Goal: Information Seeking & Learning: Learn about a topic

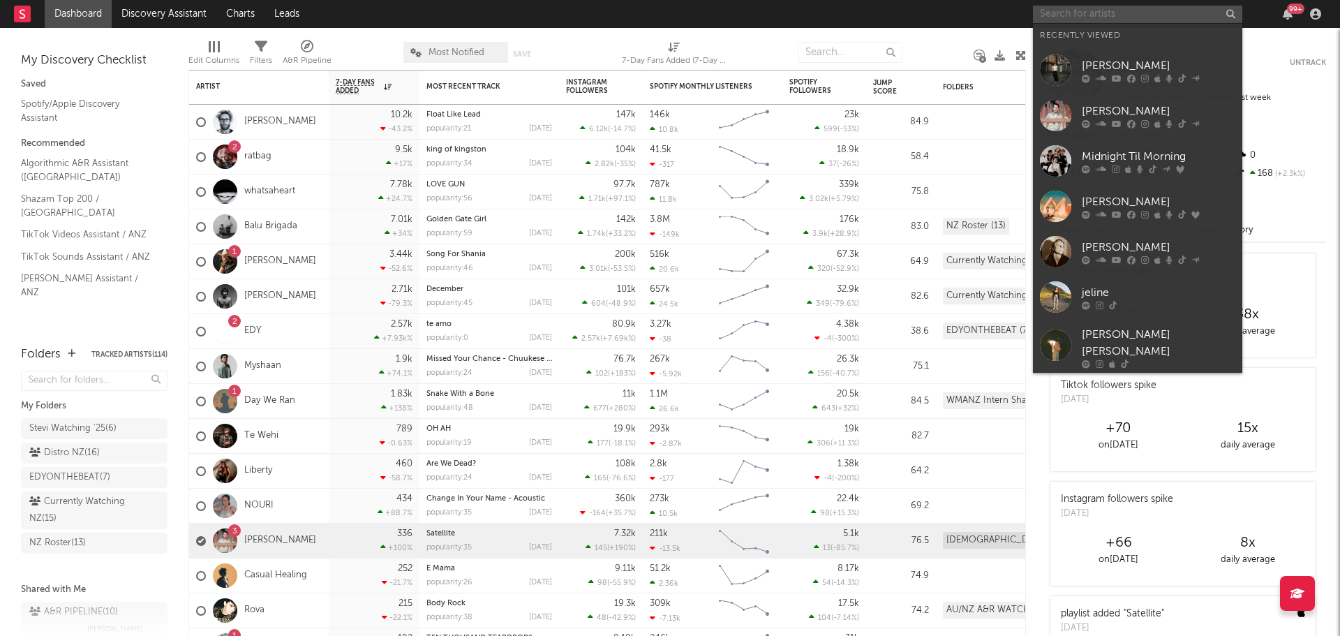
click at [1070, 17] on input "text" at bounding box center [1137, 14] width 209 height 17
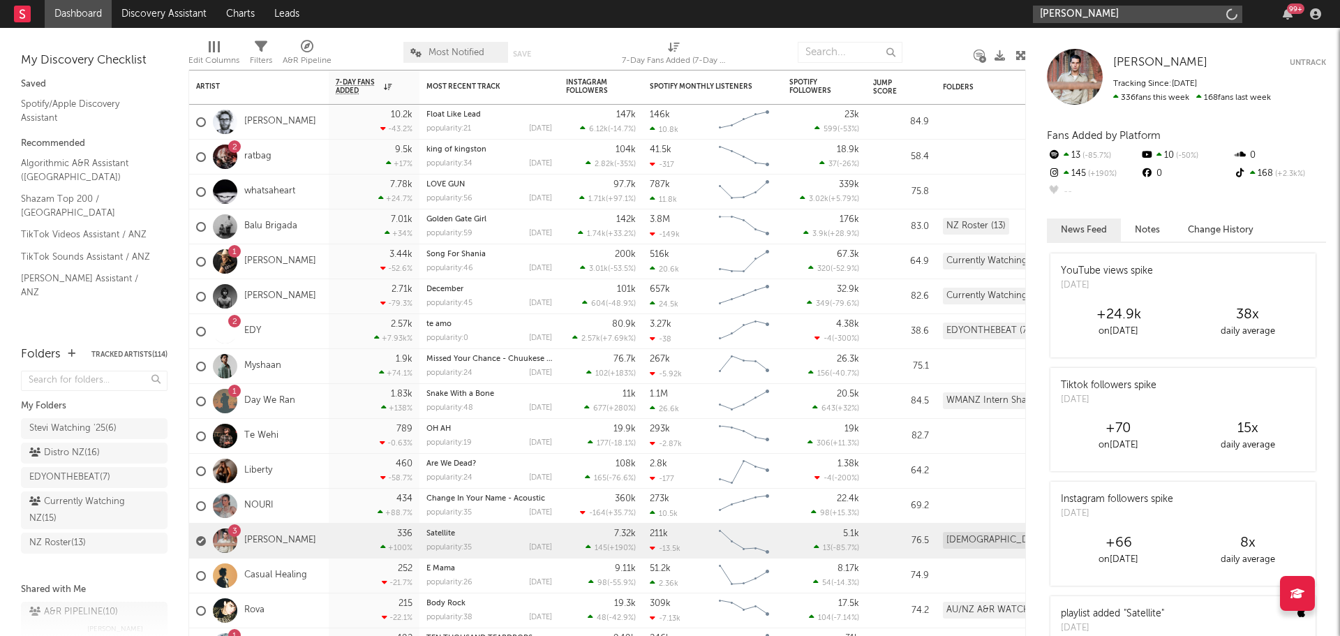
click at [1110, 6] on input "[PERSON_NAME]" at bounding box center [1137, 14] width 209 height 17
click at [1107, 16] on input "[PERSON_NAME]" at bounding box center [1137, 14] width 209 height 17
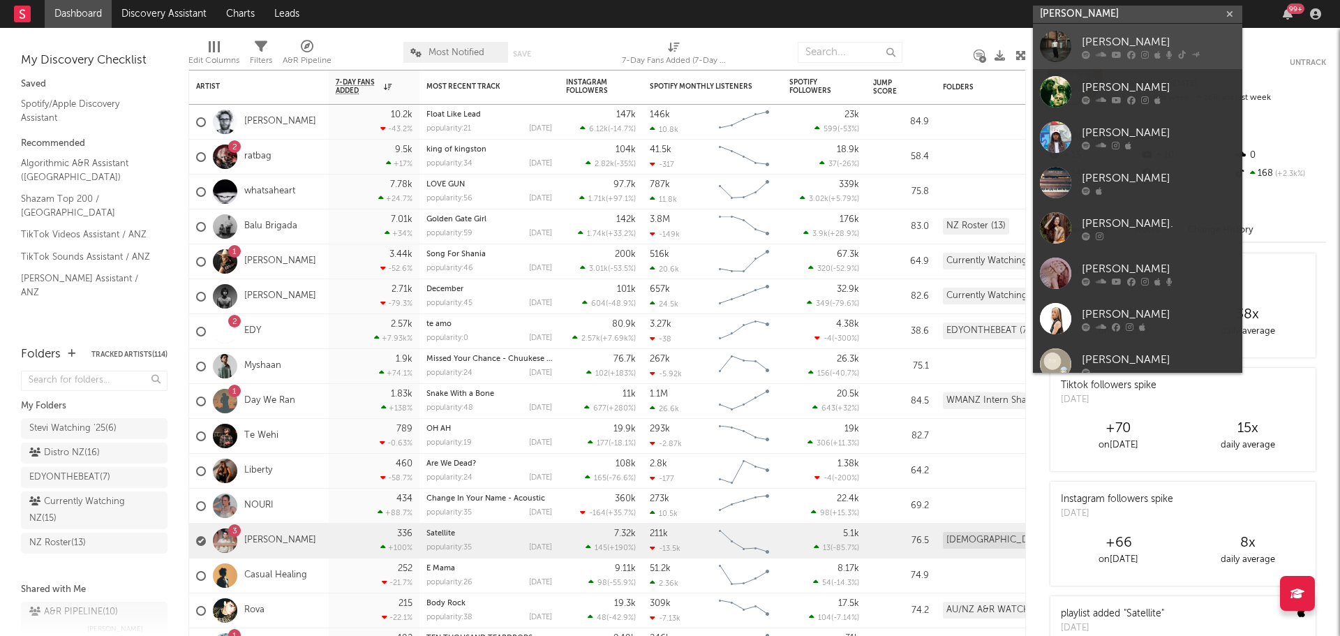
type input "[PERSON_NAME]"
click at [1138, 45] on div "[PERSON_NAME]" at bounding box center [1159, 41] width 154 height 17
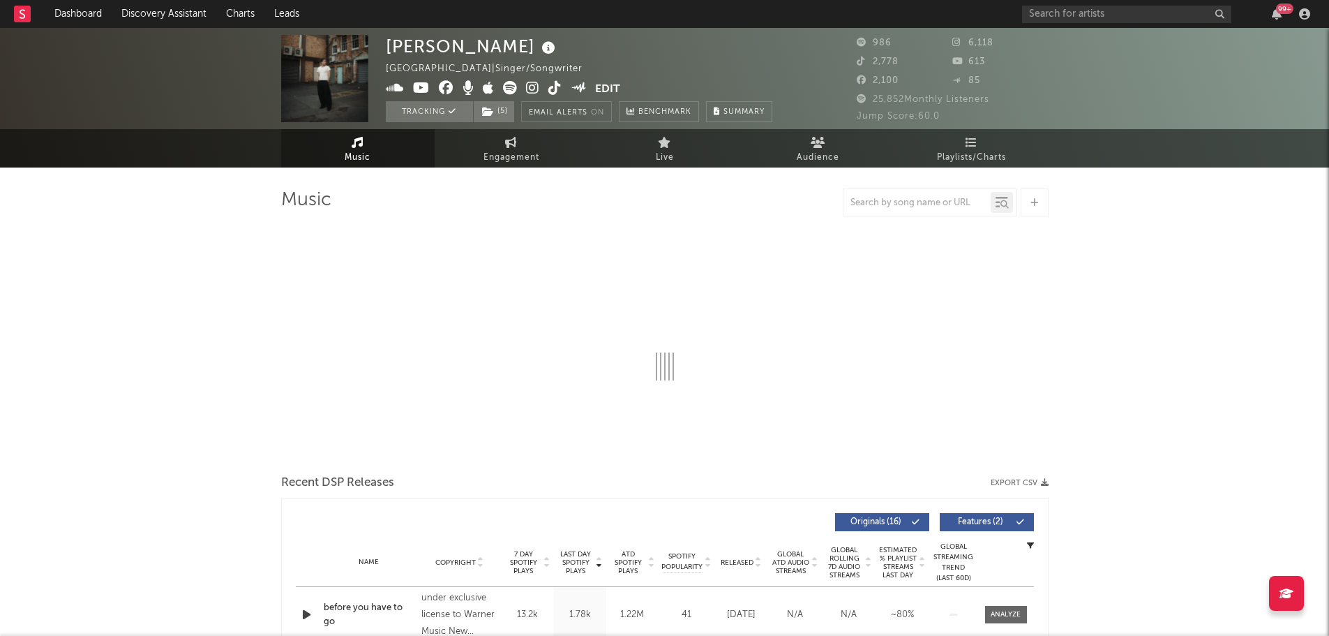
select select "1w"
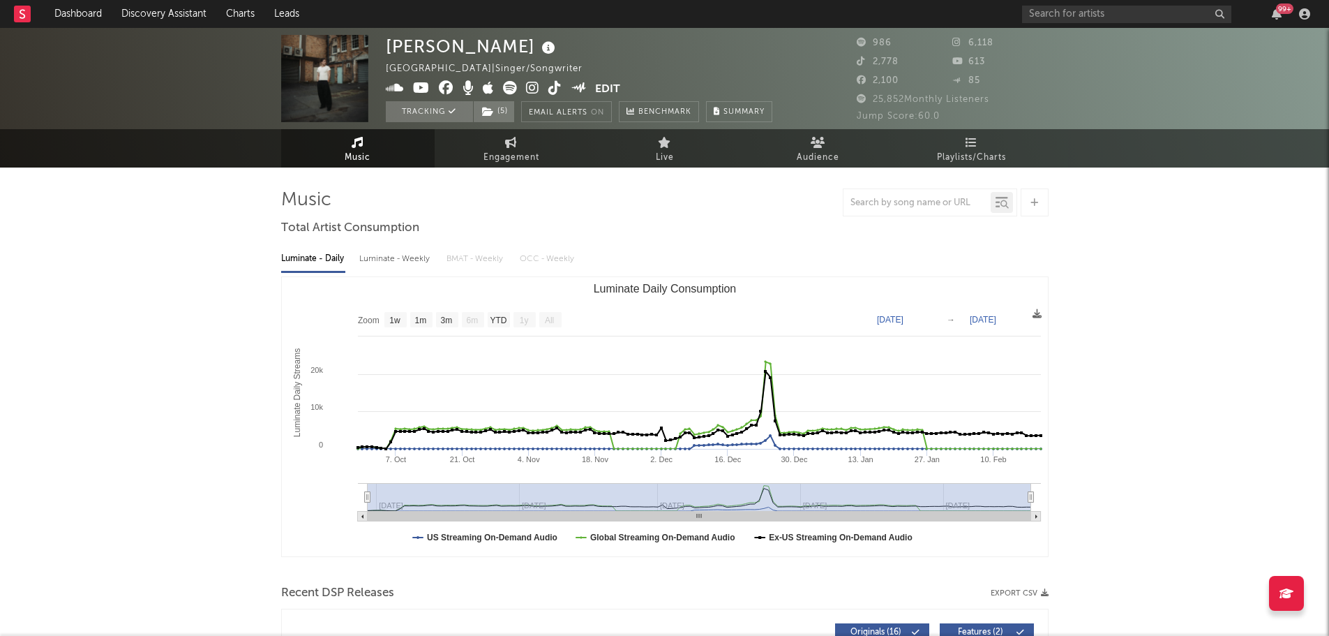
click at [531, 89] on icon at bounding box center [532, 88] width 13 height 14
click at [1063, 6] on input "text" at bounding box center [1126, 14] width 209 height 17
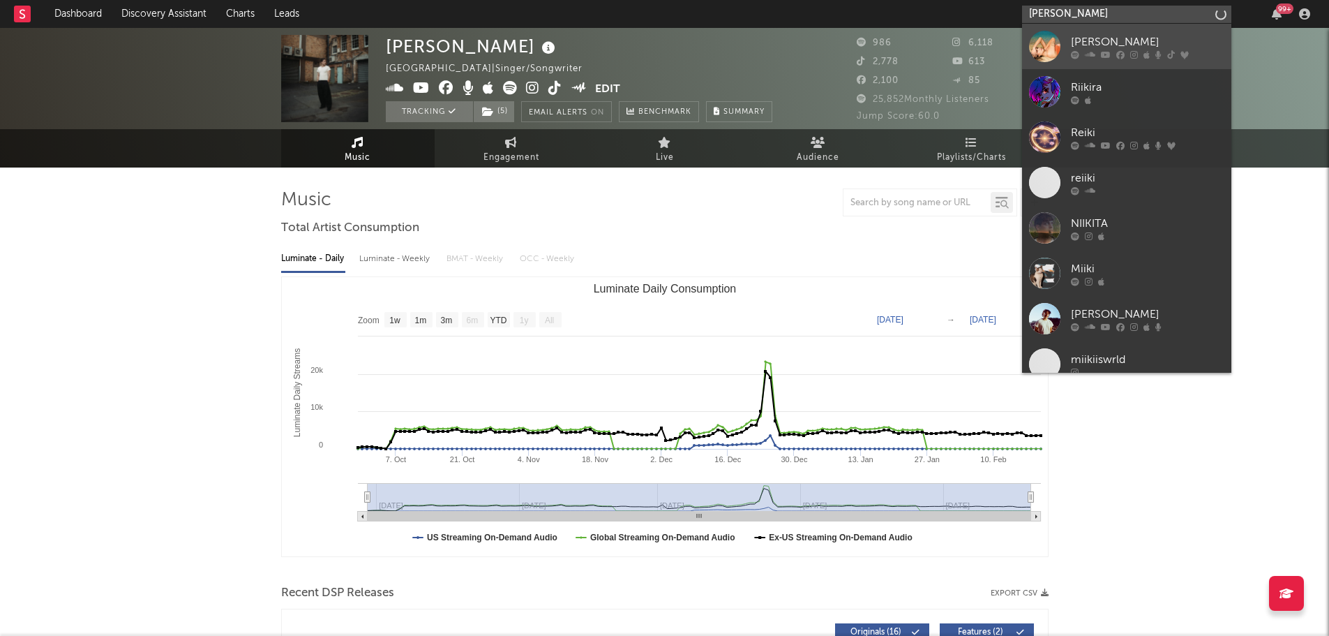
type input "[PERSON_NAME]"
click at [1094, 51] on icon at bounding box center [1090, 54] width 10 height 8
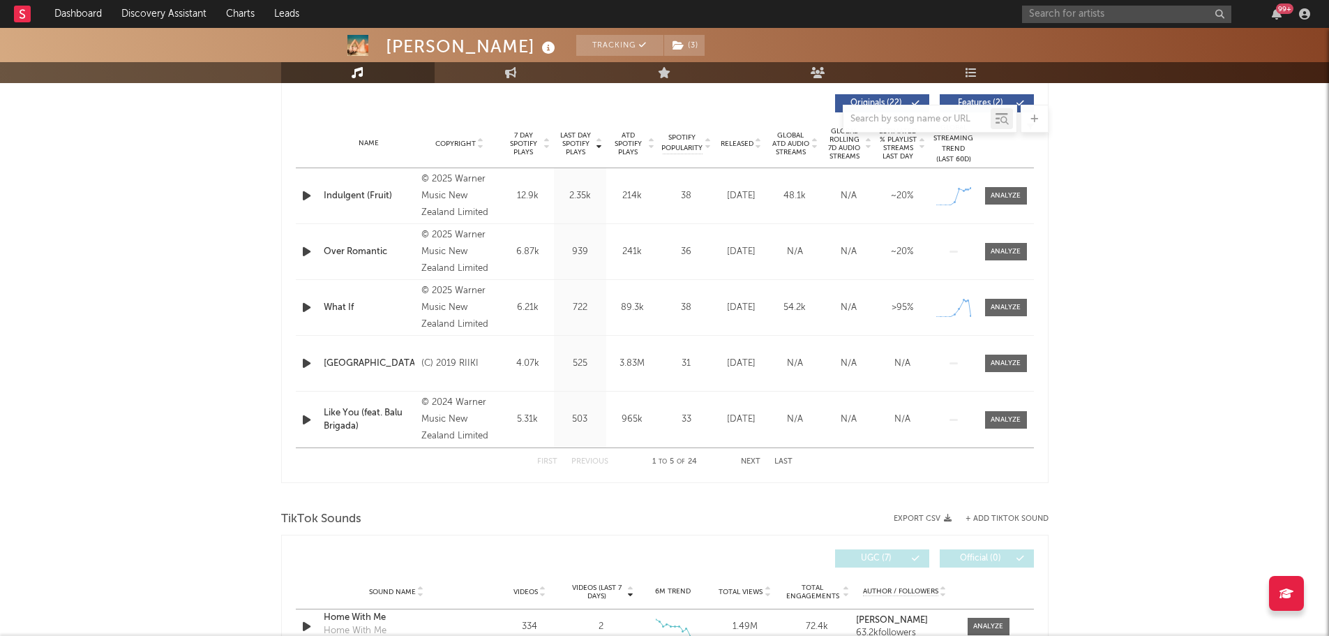
select select "6m"
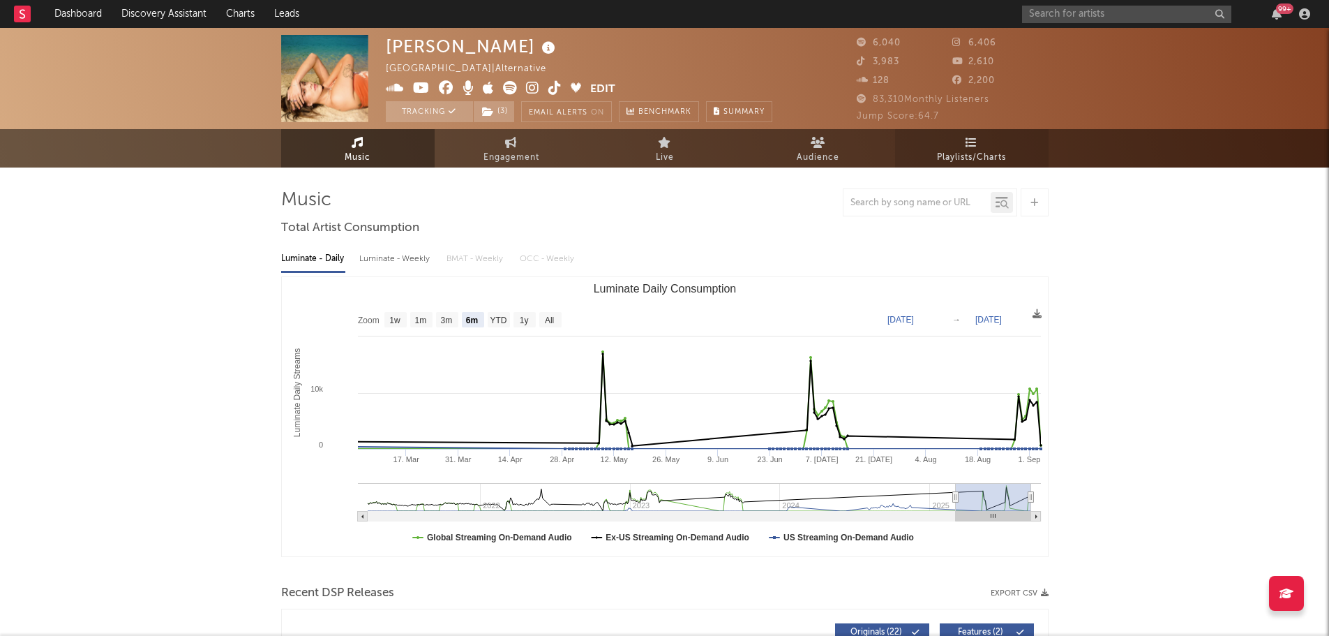
click at [969, 156] on span "Playlists/Charts" at bounding box center [971, 157] width 69 height 17
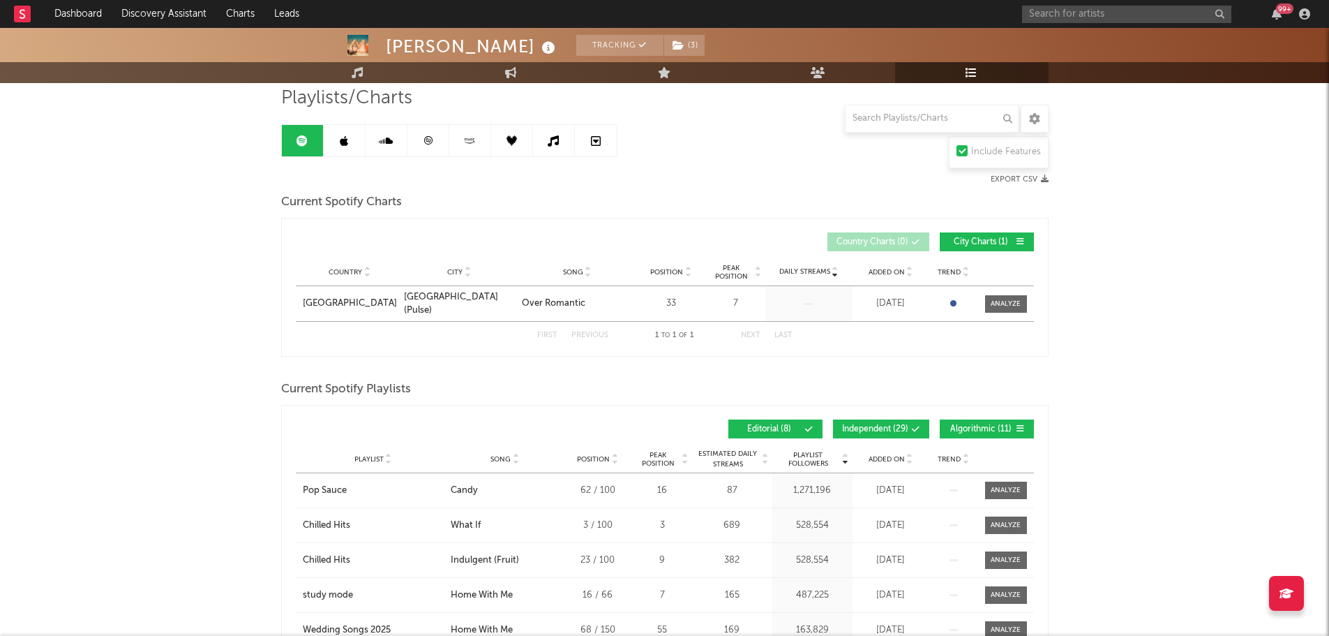
scroll to position [209, 0]
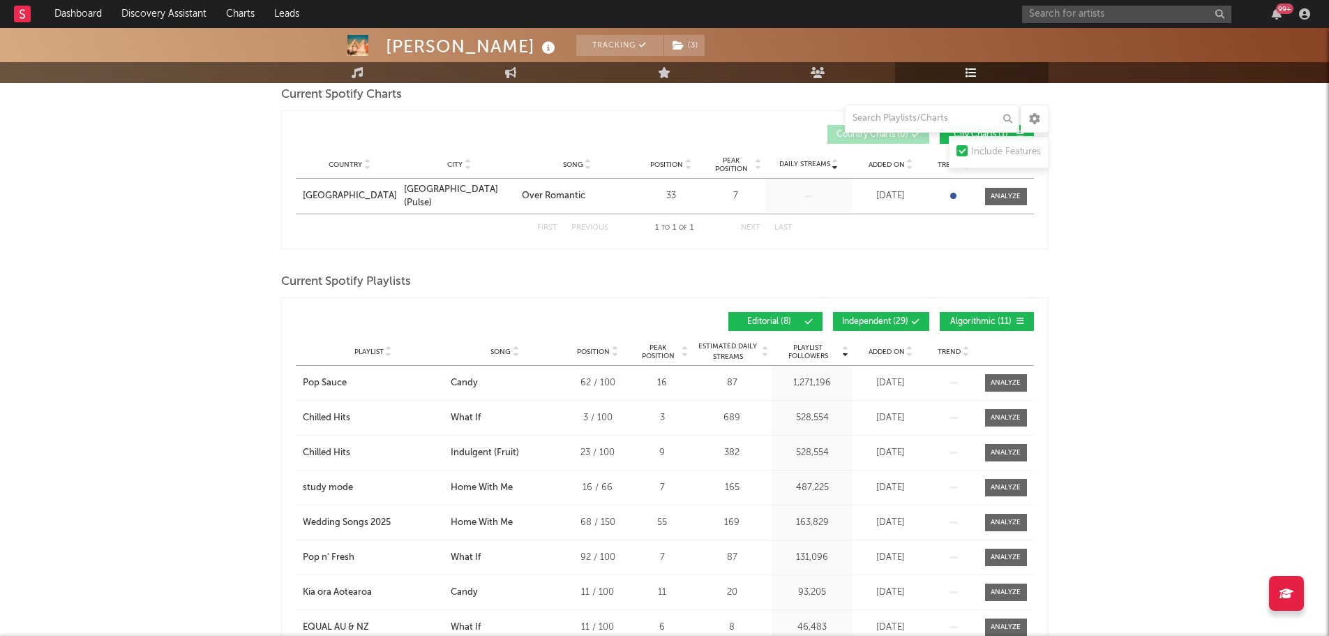
click at [884, 348] on span "Added On" at bounding box center [887, 352] width 36 height 8
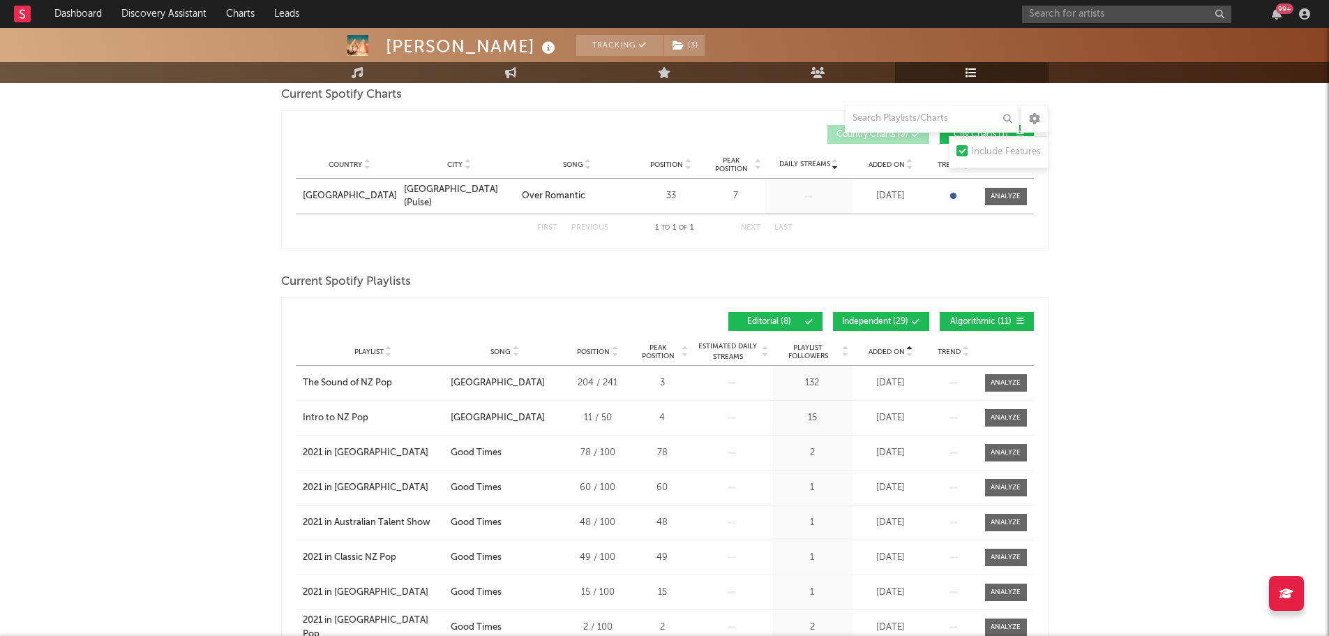
click at [884, 348] on span "Added On" at bounding box center [887, 352] width 36 height 8
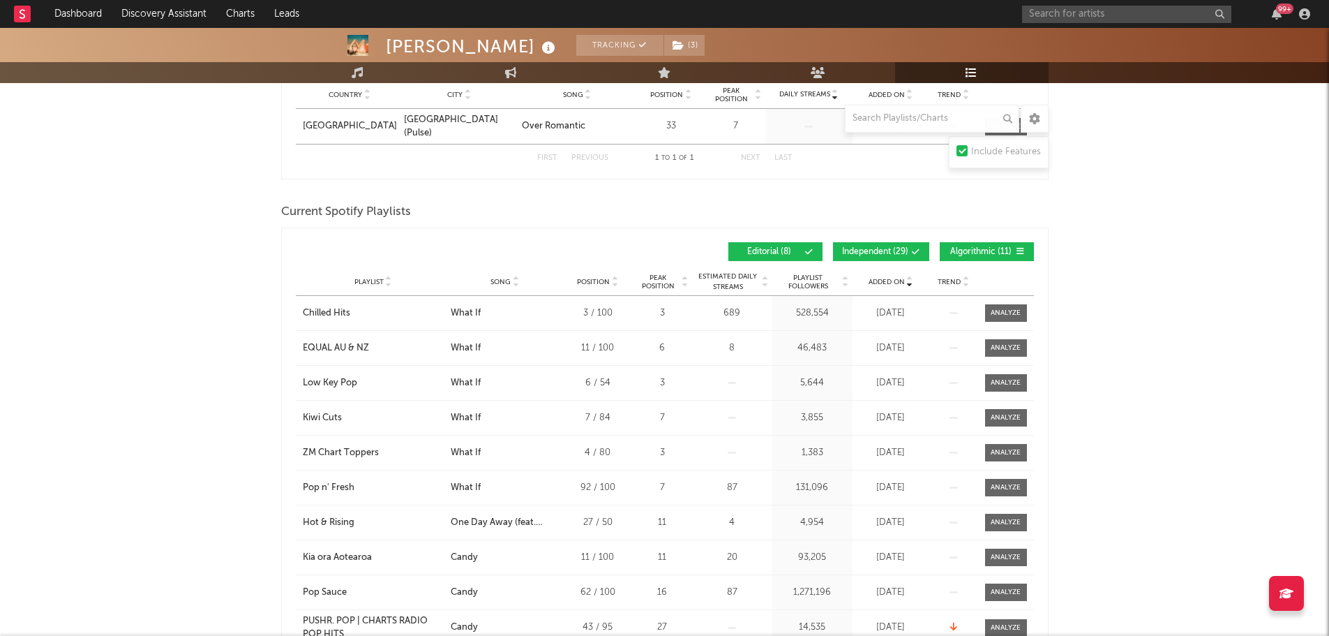
scroll to position [349, 0]
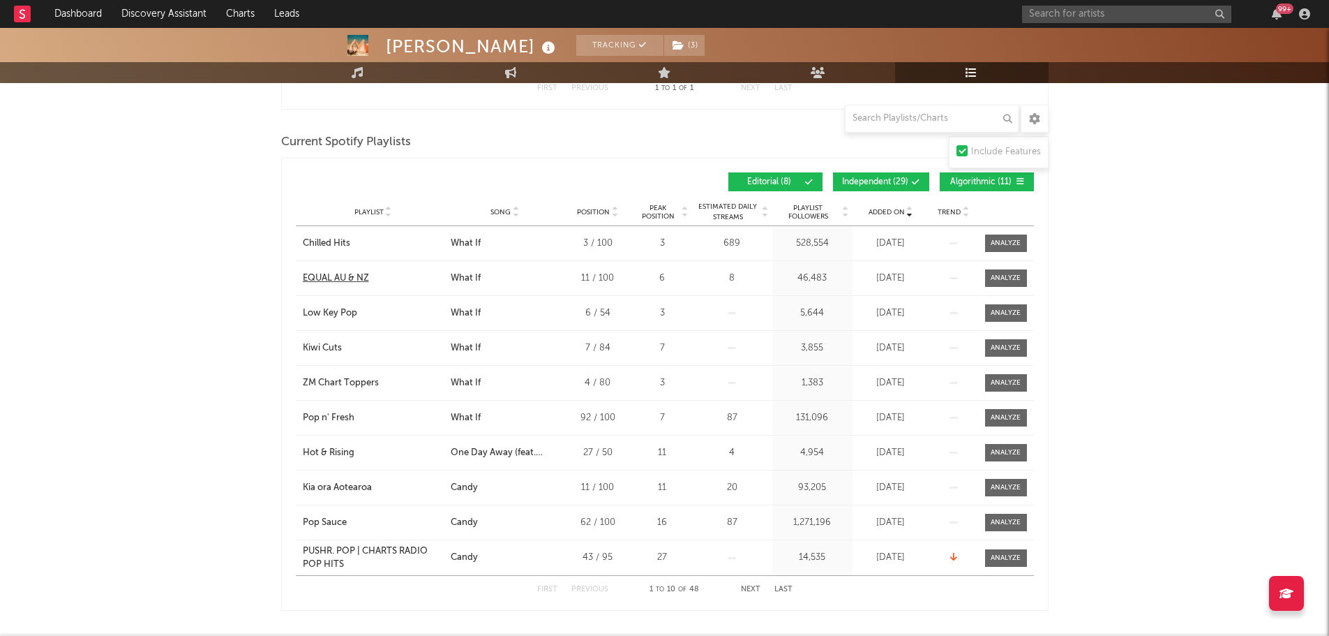
click at [339, 277] on div "EQUAL AU & NZ" at bounding box center [336, 278] width 66 height 14
click at [324, 237] on div "Chilled Hits" at bounding box center [326, 244] width 47 height 14
click at [338, 308] on div "Low Key Pop" at bounding box center [330, 313] width 54 height 14
click at [891, 181] on span at bounding box center [892, 182] width 2 height 8
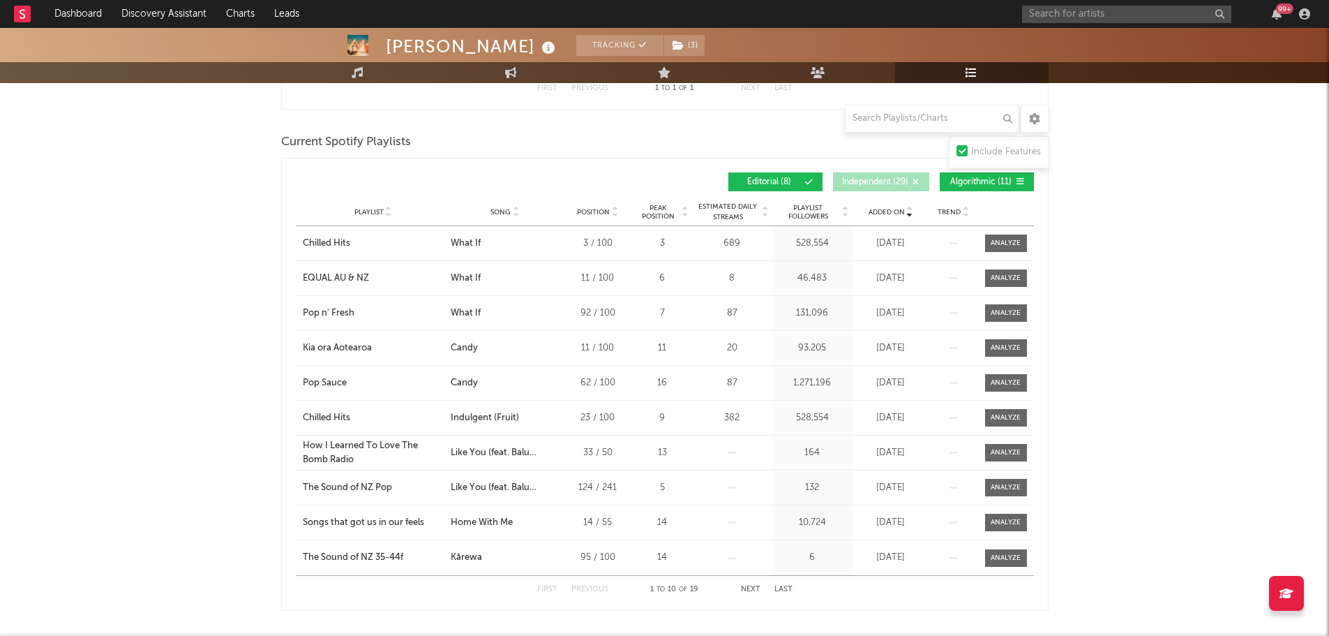
click at [955, 174] on button "Algorithmic ( 11 )" at bounding box center [987, 181] width 94 height 19
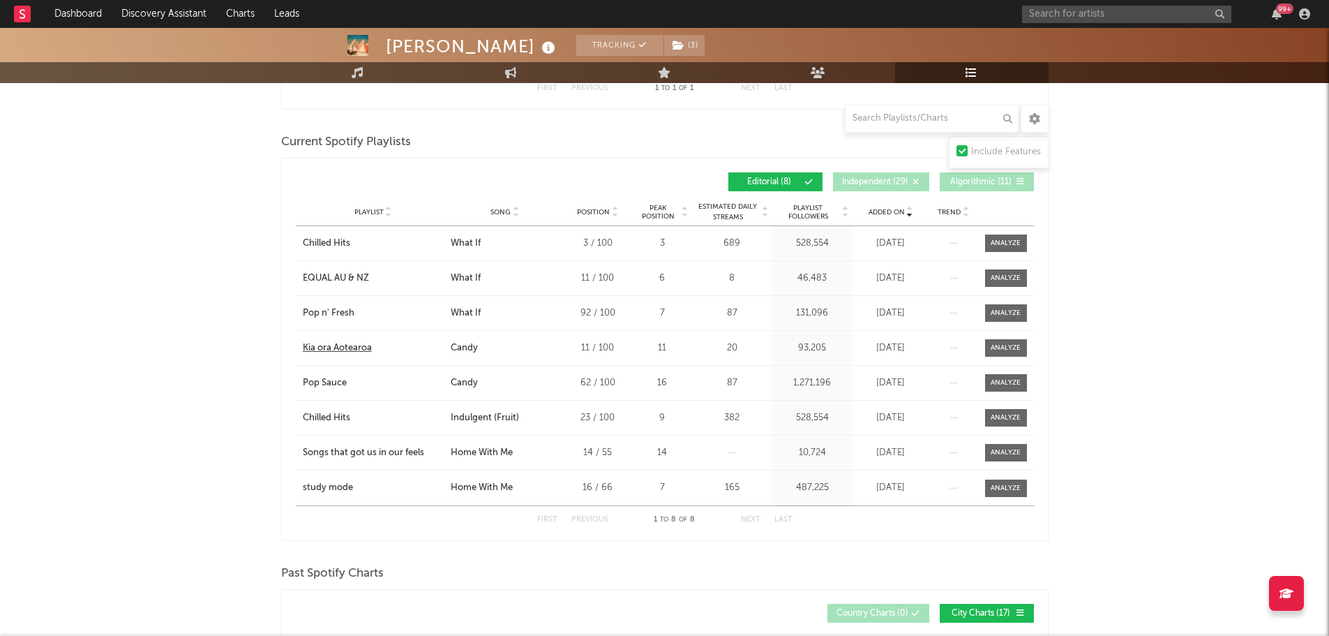
click at [336, 350] on div "Kia ora Aotearoa" at bounding box center [337, 348] width 69 height 14
click at [334, 382] on div "Pop Sauce" at bounding box center [325, 383] width 44 height 14
click at [325, 417] on div "Chilled Hits" at bounding box center [326, 418] width 47 height 14
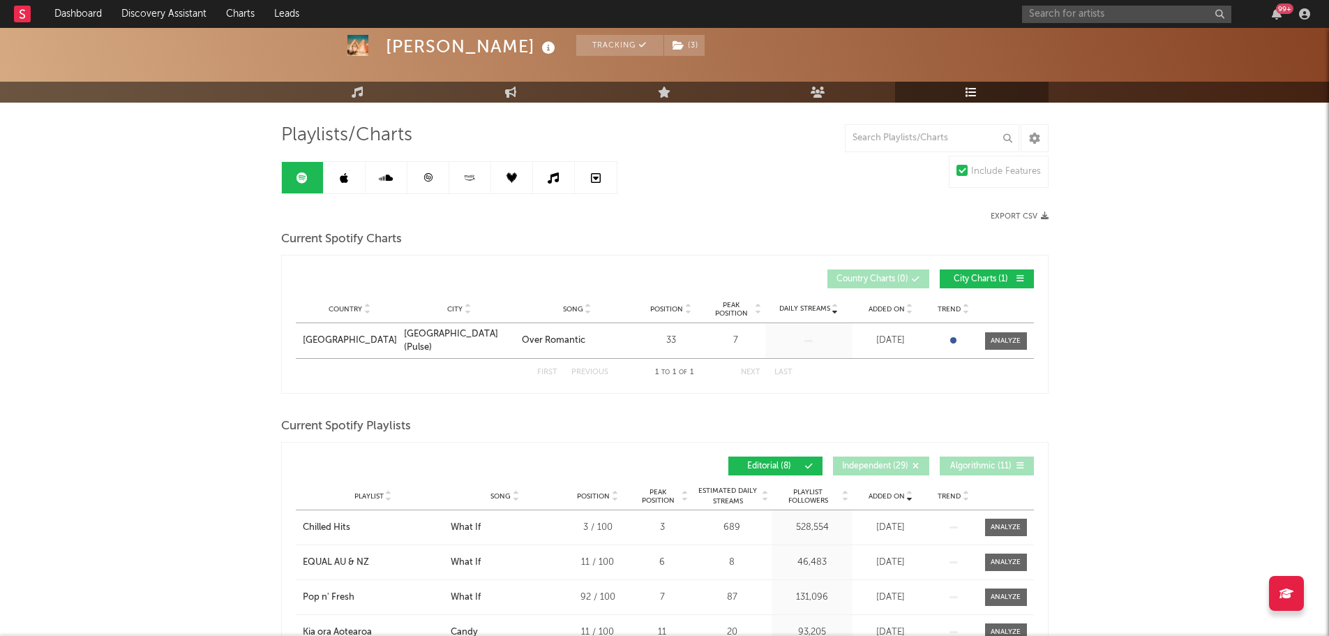
scroll to position [0, 0]
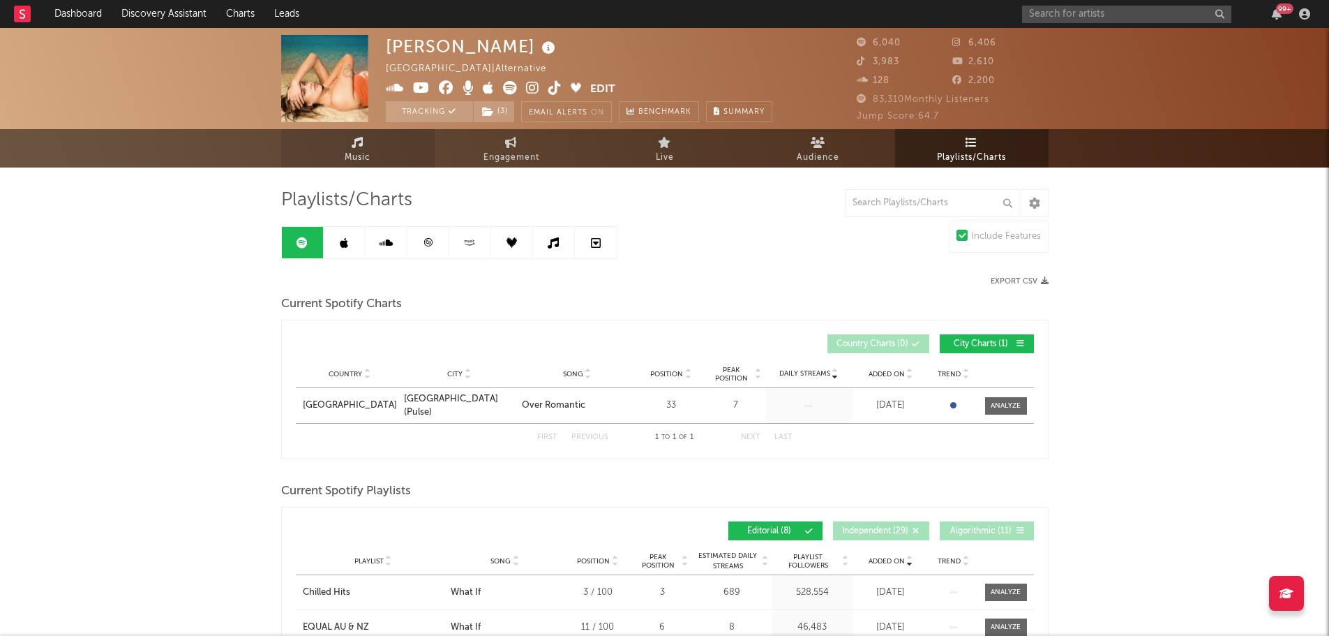
click at [341, 152] on link "Music" at bounding box center [358, 148] width 154 height 38
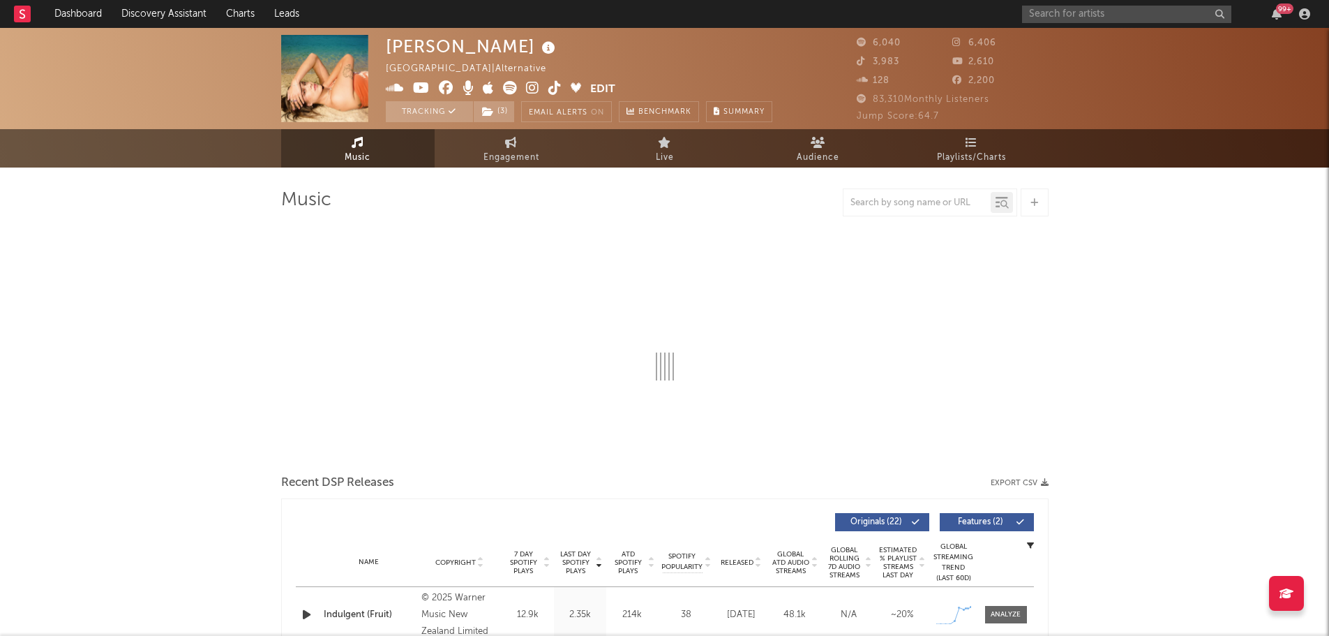
select select "6m"
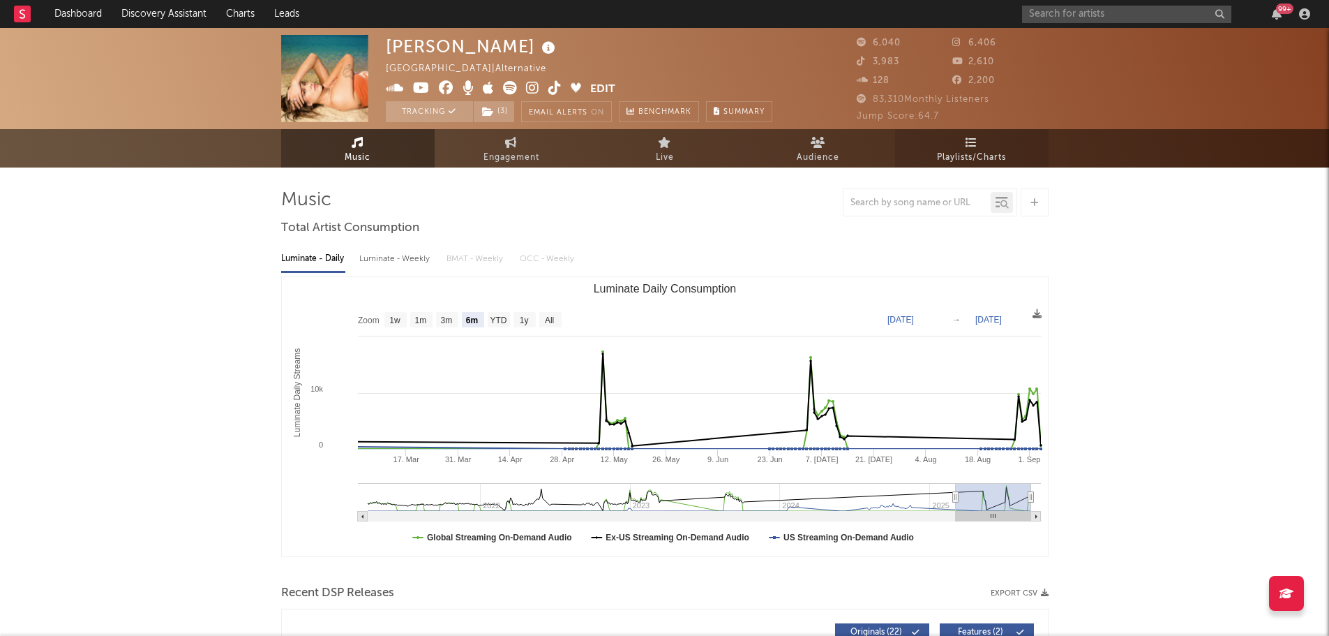
click at [973, 158] on span "Playlists/Charts" at bounding box center [971, 157] width 69 height 17
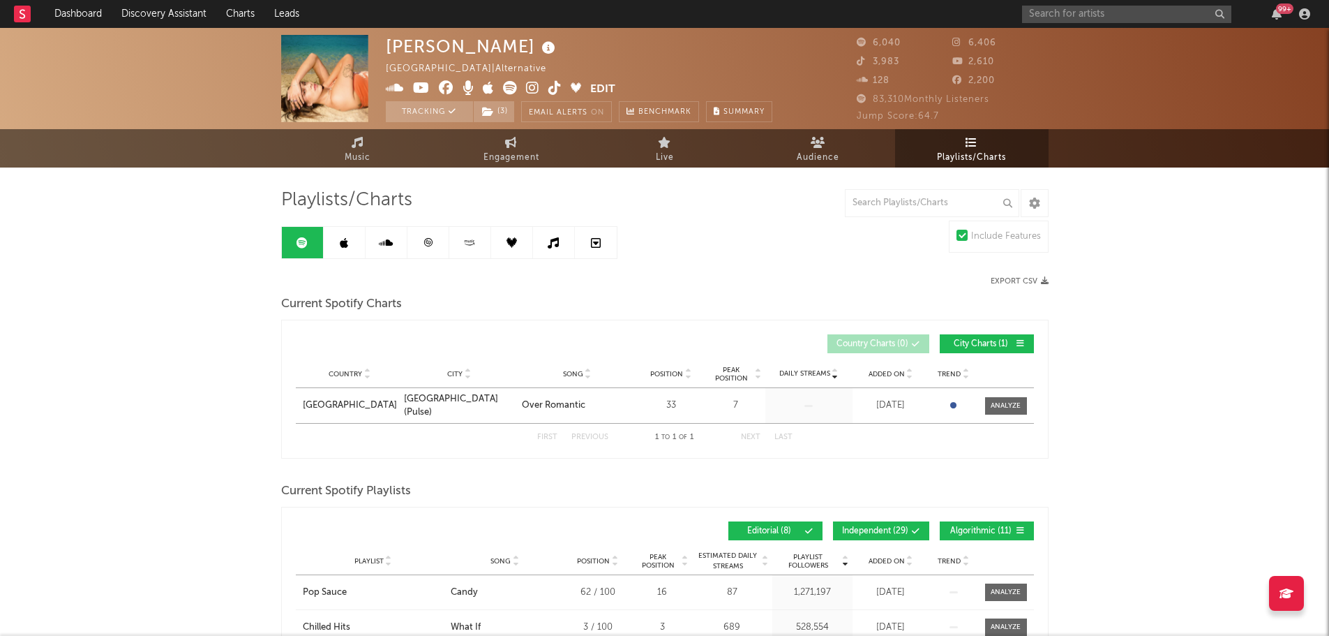
click at [348, 239] on link at bounding box center [345, 242] width 42 height 31
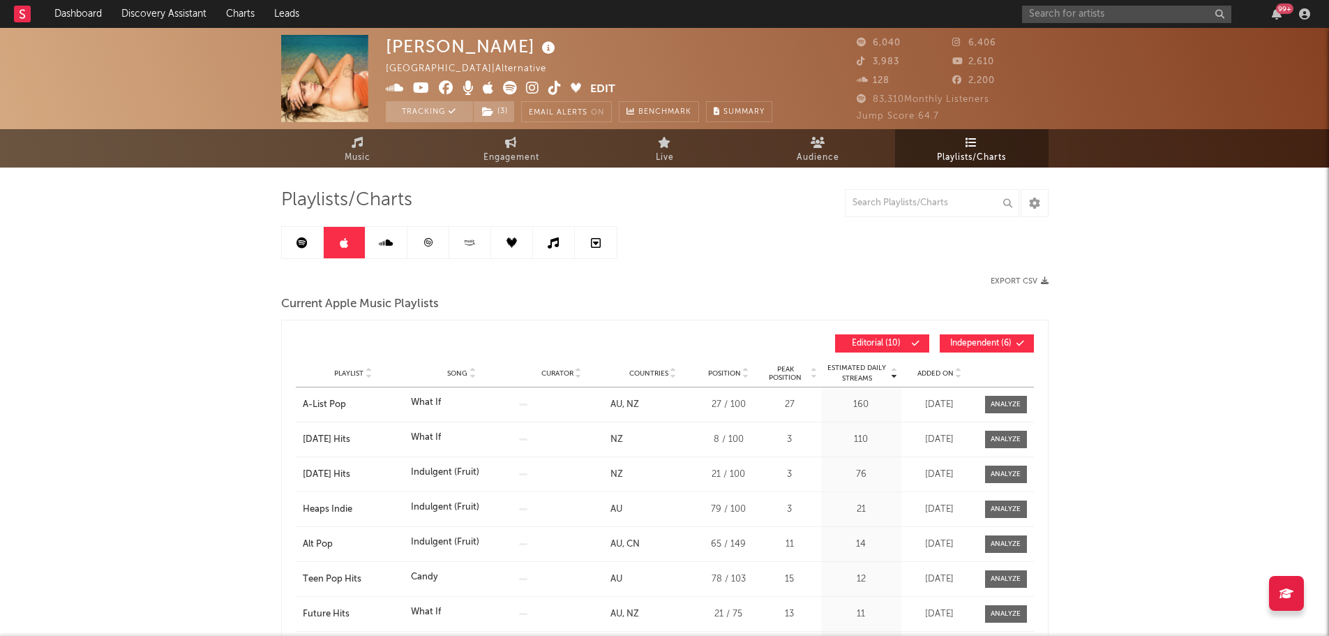
click at [947, 375] on span "Added On" at bounding box center [936, 373] width 36 height 8
click at [942, 369] on span "Added On" at bounding box center [936, 373] width 36 height 8
click at [948, 369] on span "Added On" at bounding box center [936, 373] width 36 height 8
click at [541, 231] on link at bounding box center [554, 242] width 42 height 31
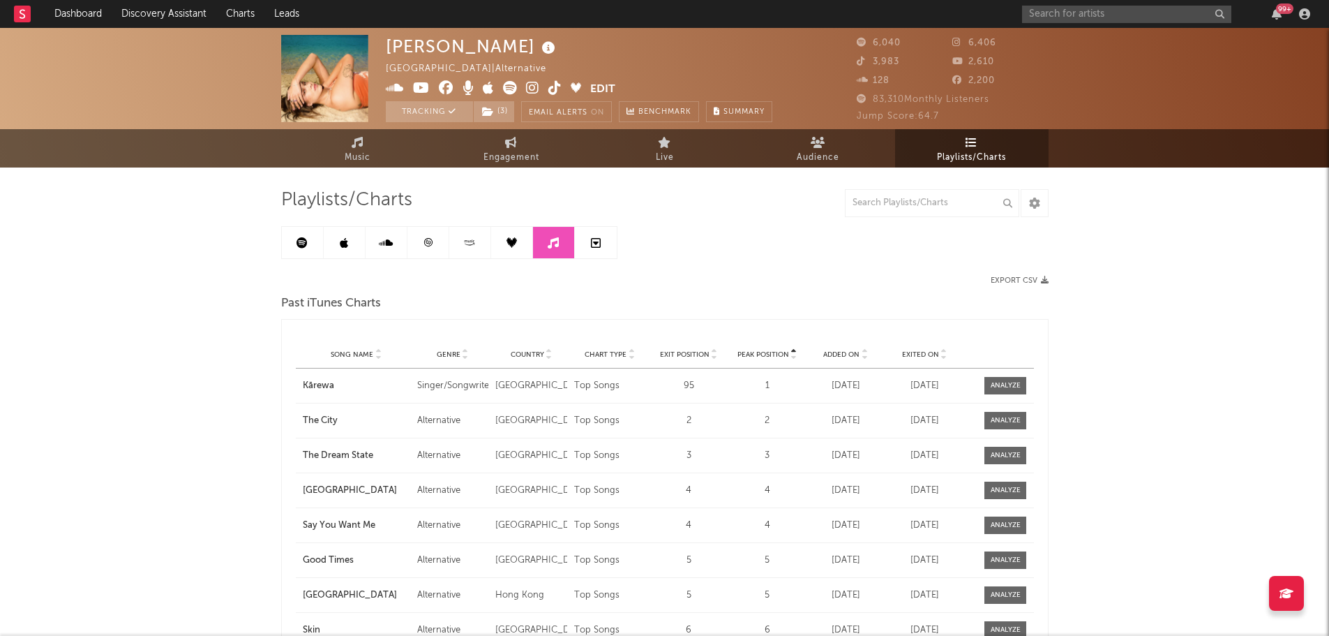
click at [908, 353] on span "Exited On" at bounding box center [920, 354] width 37 height 8
